Goal: Information Seeking & Learning: Learn about a topic

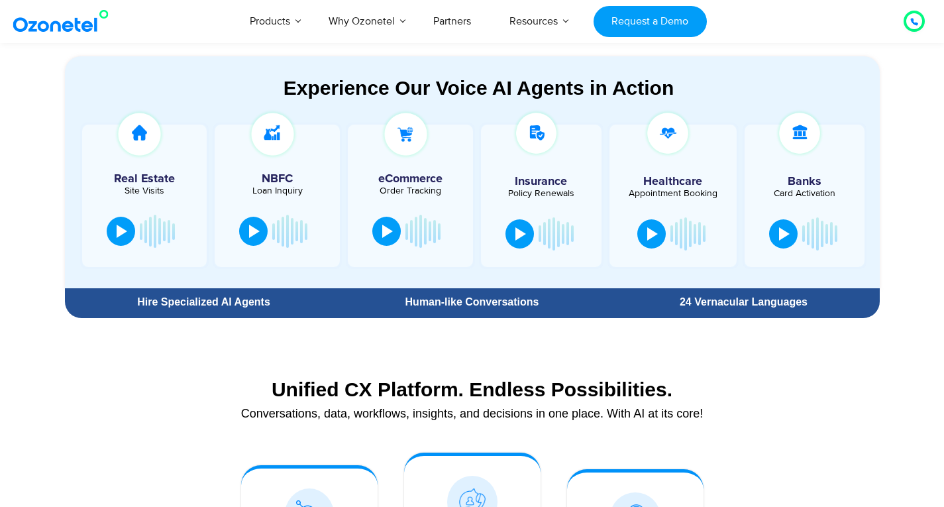
scroll to position [722, 0]
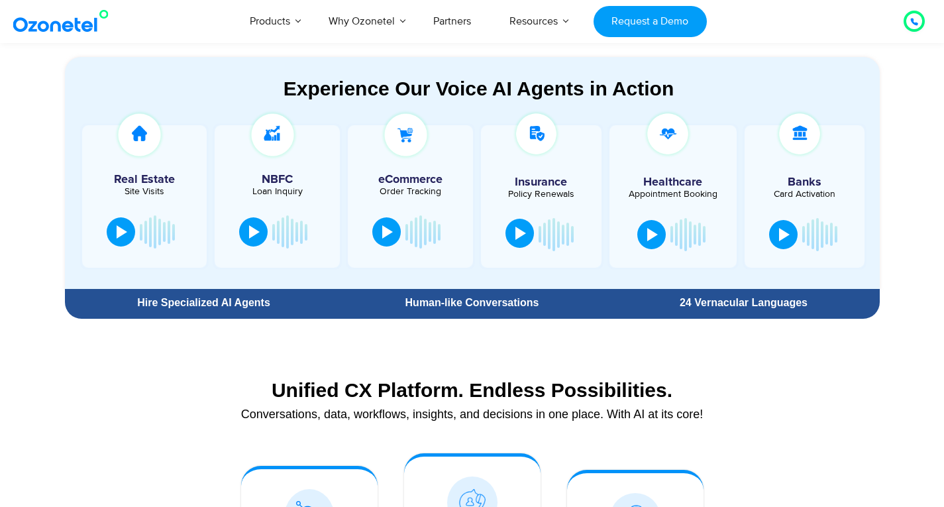
click at [520, 228] on div at bounding box center [520, 232] width 11 height 13
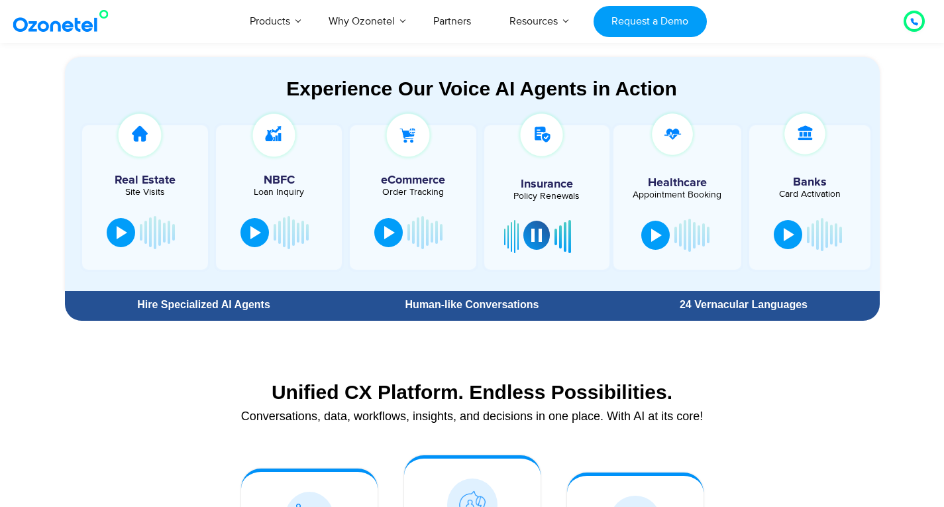
click at [654, 354] on section "Unified CX Platform. Endless Possibilities. Conversations, data, workflows, ins…" at bounding box center [472, 398] width 815 height 88
click at [663, 242] on button at bounding box center [655, 233] width 28 height 29
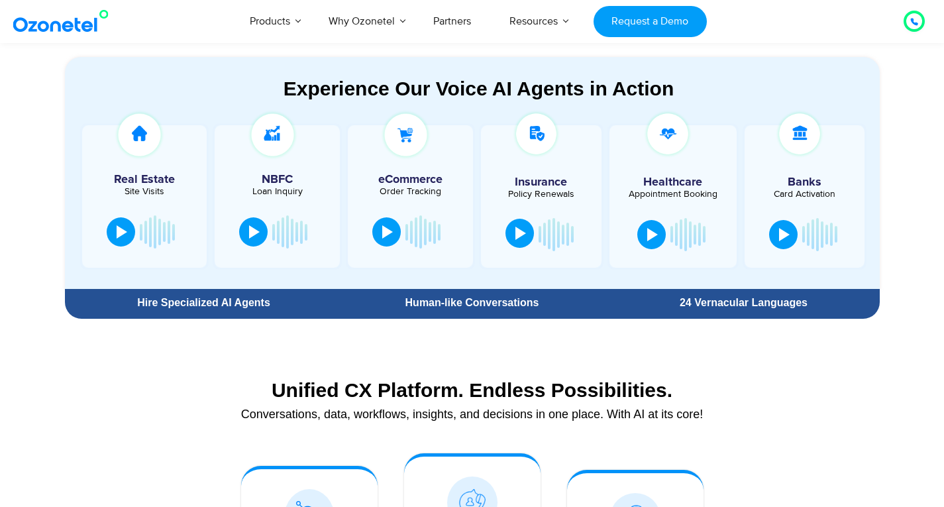
click at [519, 238] on div at bounding box center [520, 232] width 11 height 13
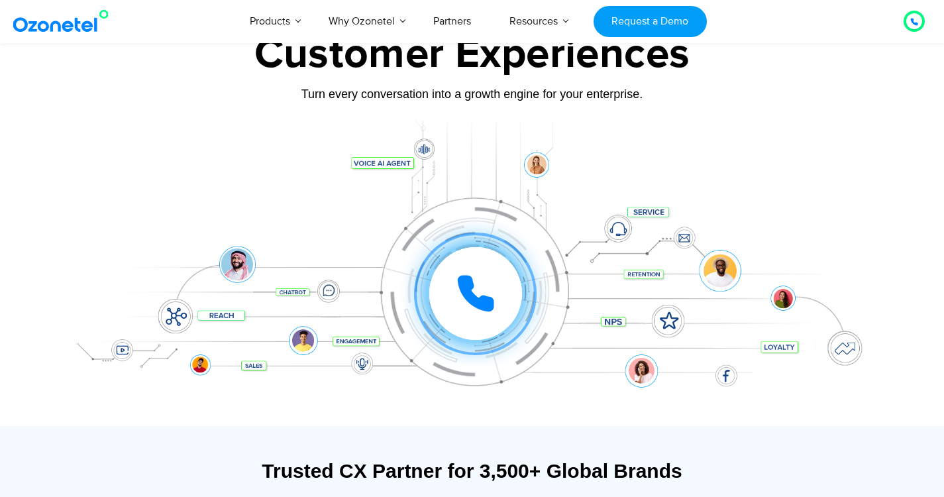
scroll to position [0, 0]
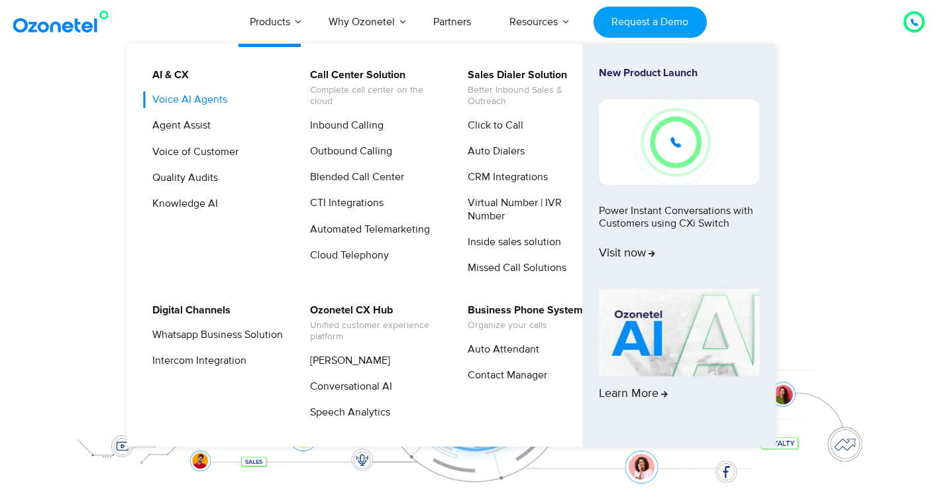
click at [199, 103] on link "Voice AI Agents" at bounding box center [186, 99] width 85 height 17
click at [349, 129] on link "Inbound Calling" at bounding box center [343, 125] width 84 height 17
click at [353, 152] on link "Outbound Calling" at bounding box center [347, 151] width 93 height 17
click at [363, 384] on link "Conversational AI" at bounding box center [347, 386] width 93 height 17
click at [359, 358] on link "[PERSON_NAME]" at bounding box center [346, 360] width 91 height 17
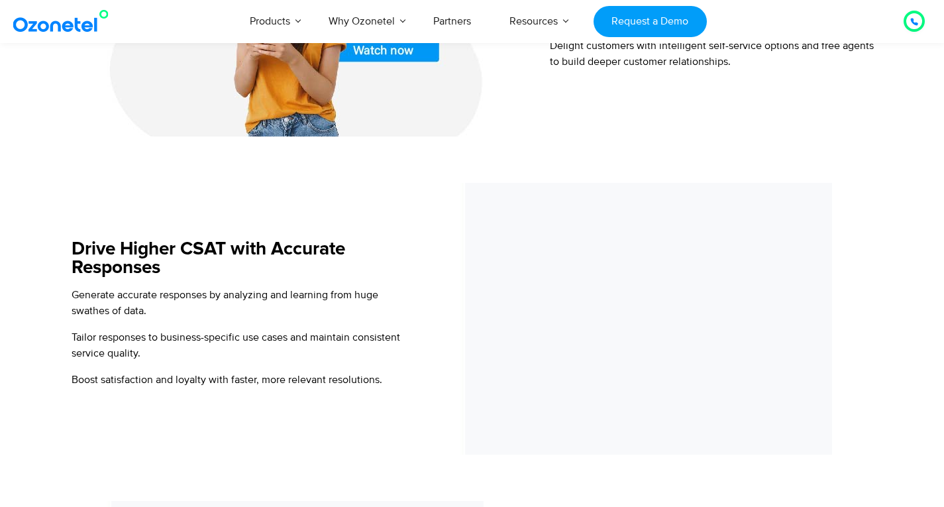
scroll to position [1071, 0]
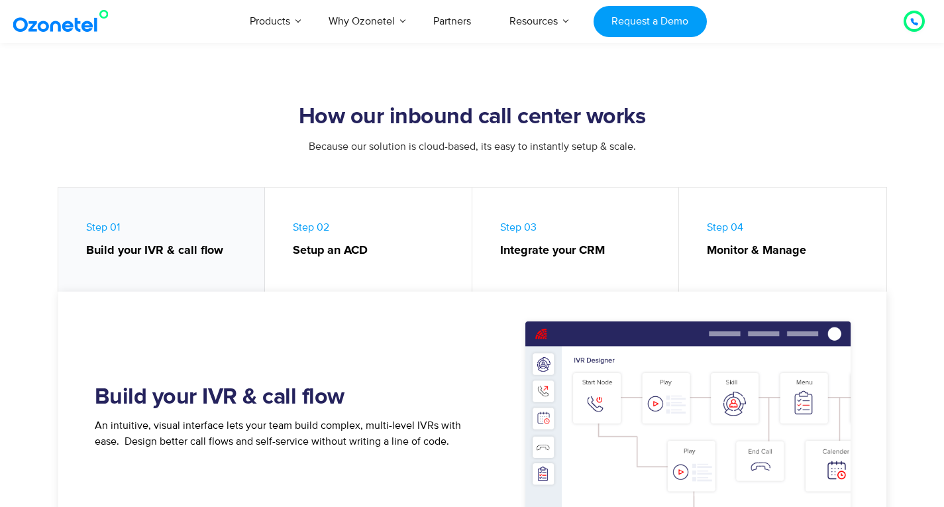
scroll to position [522, 0]
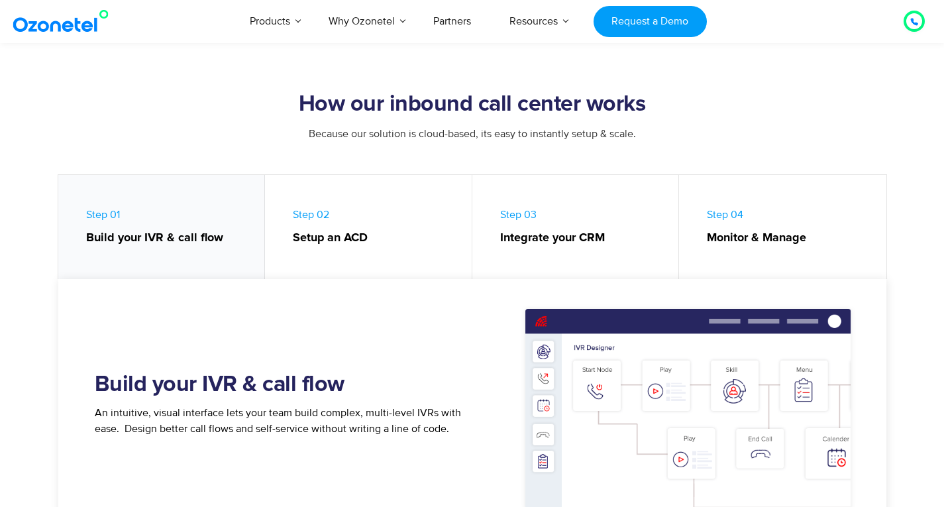
click at [591, 248] on link "Step 03 Integrate your CRM" at bounding box center [575, 230] width 207 height 111
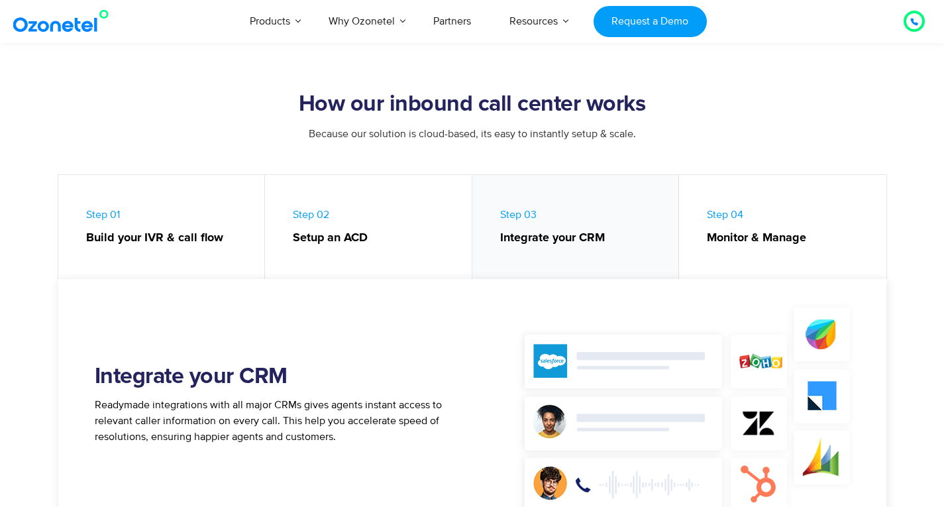
click at [401, 236] on strong "Setup an ACD" at bounding box center [376, 238] width 166 height 18
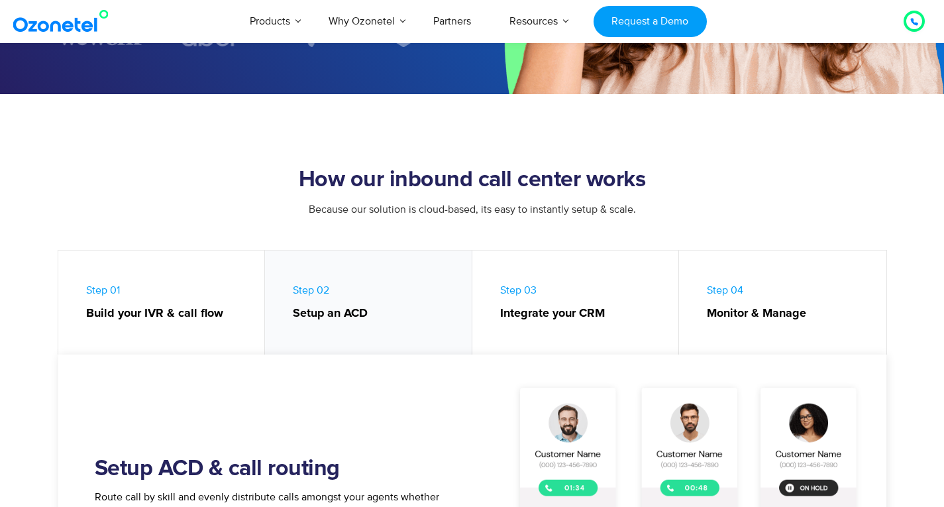
scroll to position [721, 0]
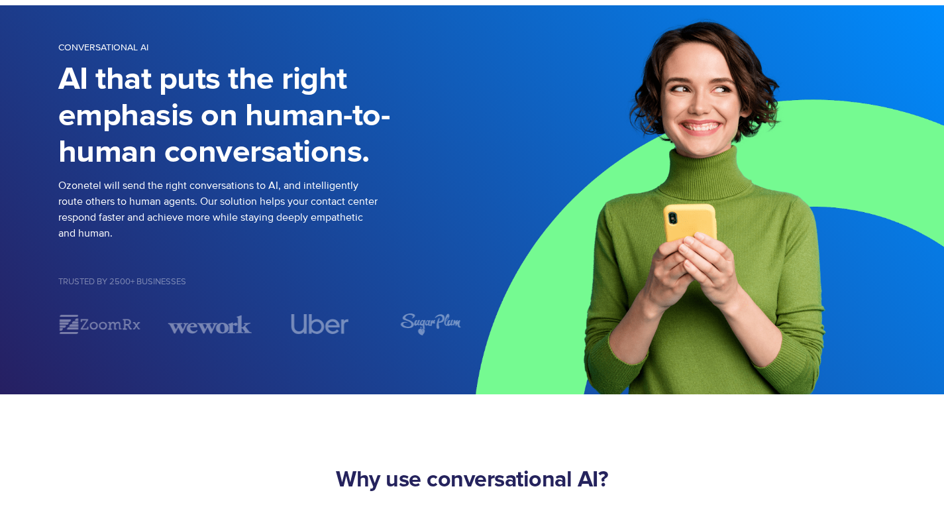
scroll to position [101, 0]
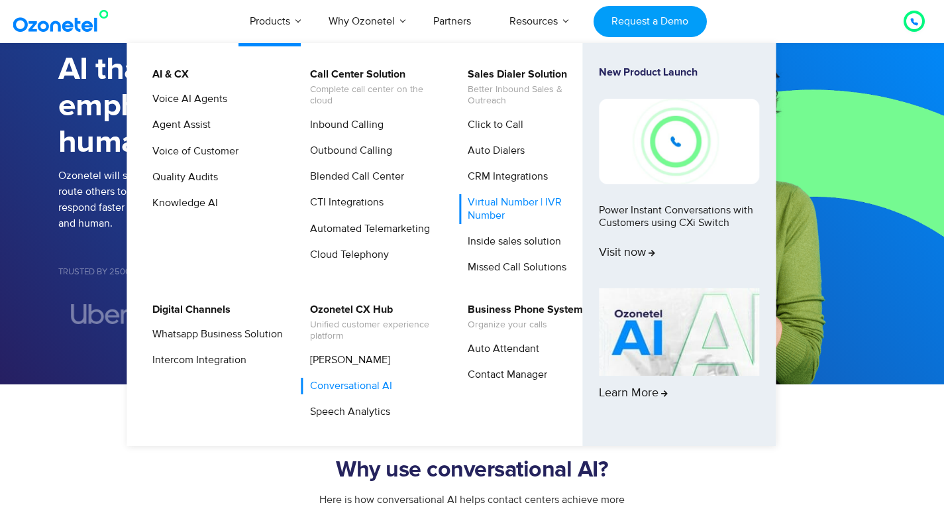
click at [519, 212] on link "Virtual Number | IVR Number" at bounding box center [529, 208] width 141 height 29
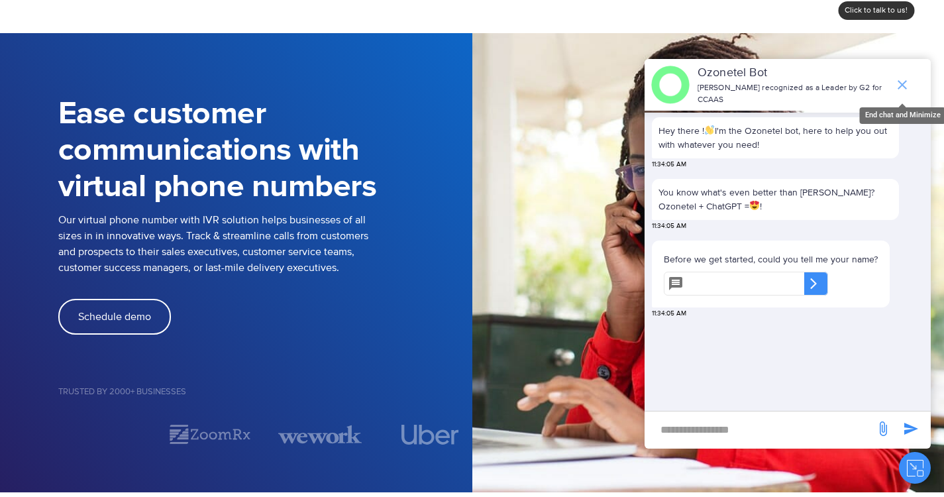
click at [907, 77] on icon "end chat or minimize" at bounding box center [902, 85] width 16 height 16
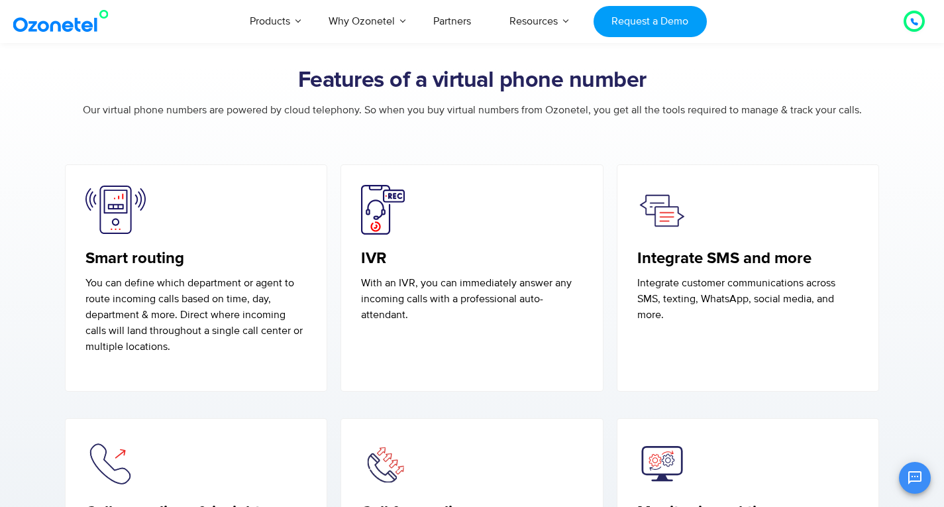
scroll to position [2088, 0]
